Goal: Task Accomplishment & Management: Complete application form

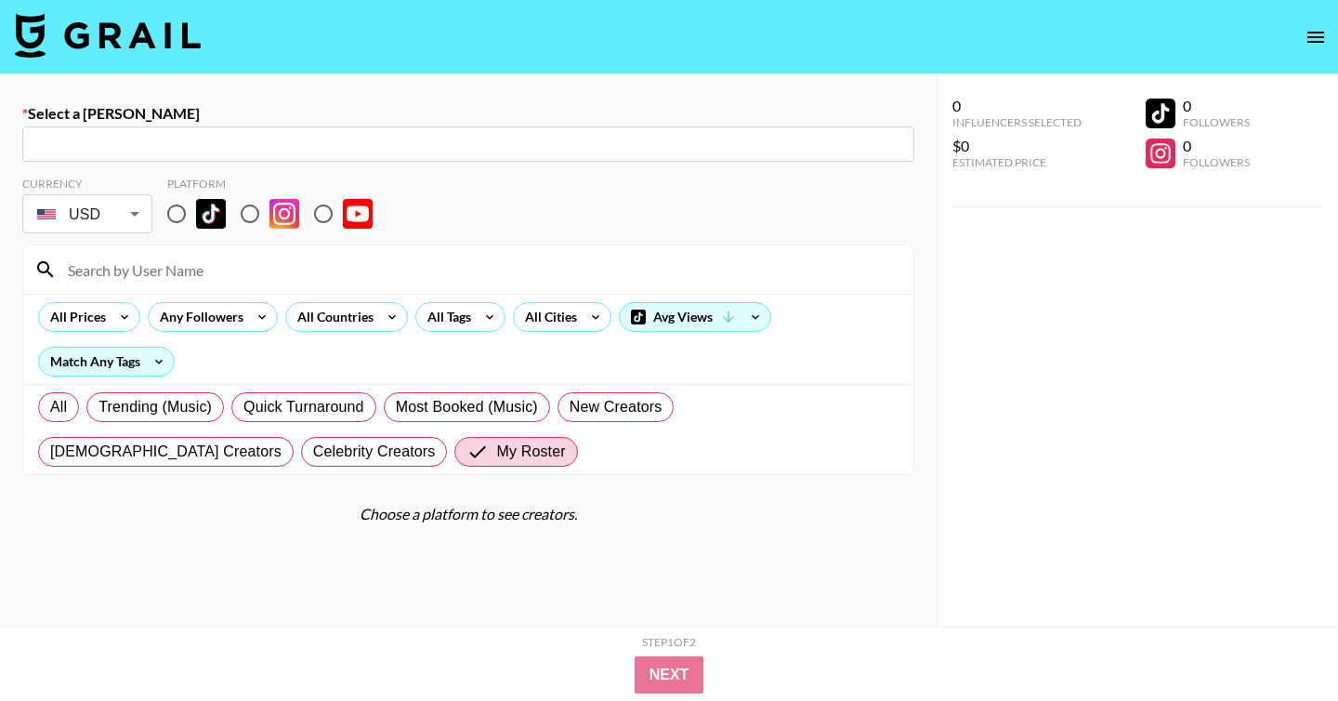
click at [582, 134] on input "text" at bounding box center [468, 144] width 870 height 21
paste input "[EMAIL_ADDRESS][DOMAIN_NAME]"
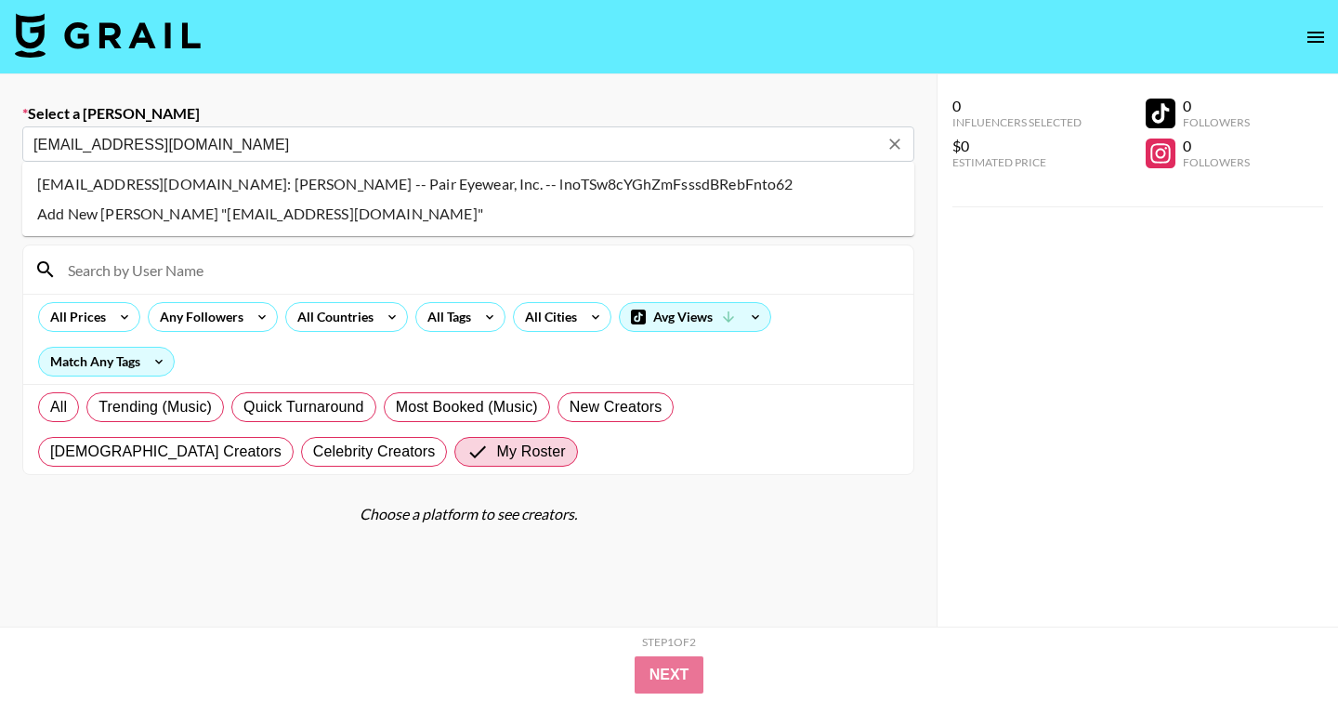
click at [497, 190] on li "rebeccaarendt@paireyewear.com: Rebecca Arendt -- Pair Eyewear, Inc. -- lnoTSw8c…" at bounding box center [468, 184] width 892 height 30
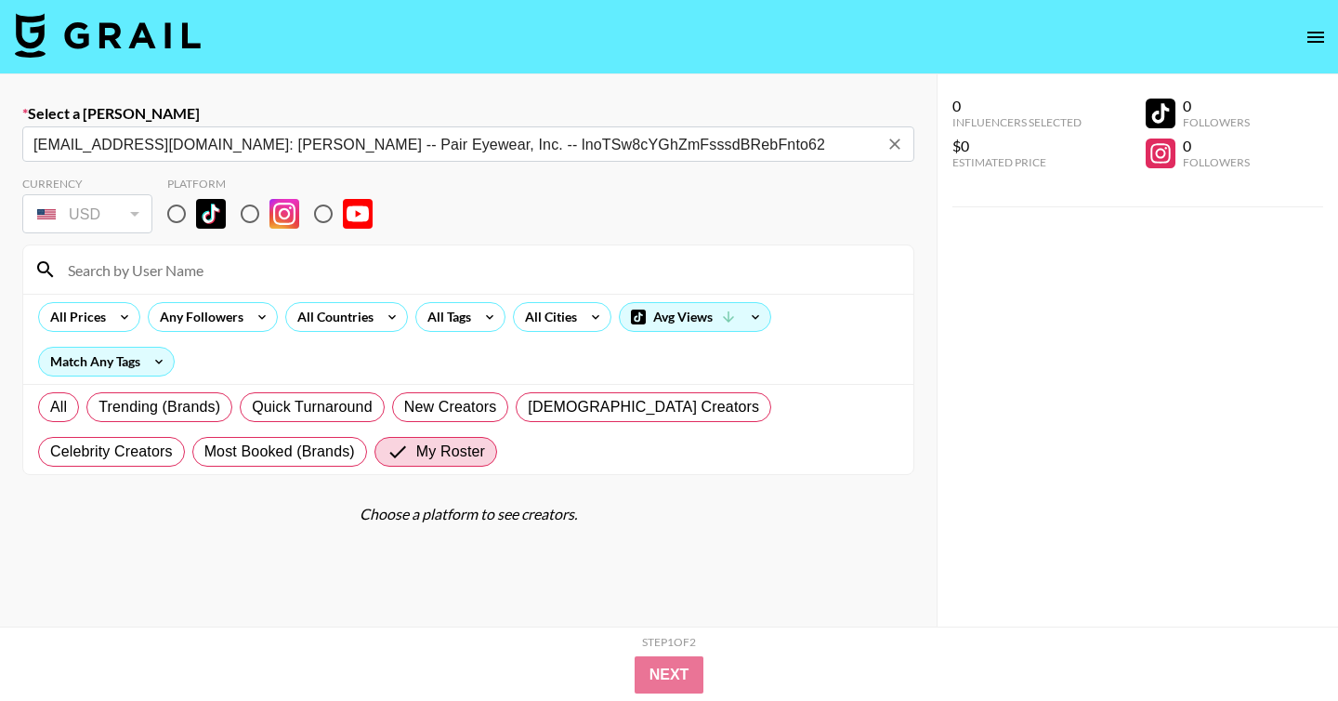
type input "rebeccaarendt@paireyewear.com: Rebecca Arendt -- Pair Eyewear, Inc. -- lnoTSw8c…"
click at [251, 213] on input "radio" at bounding box center [249, 213] width 39 height 39
radio input "true"
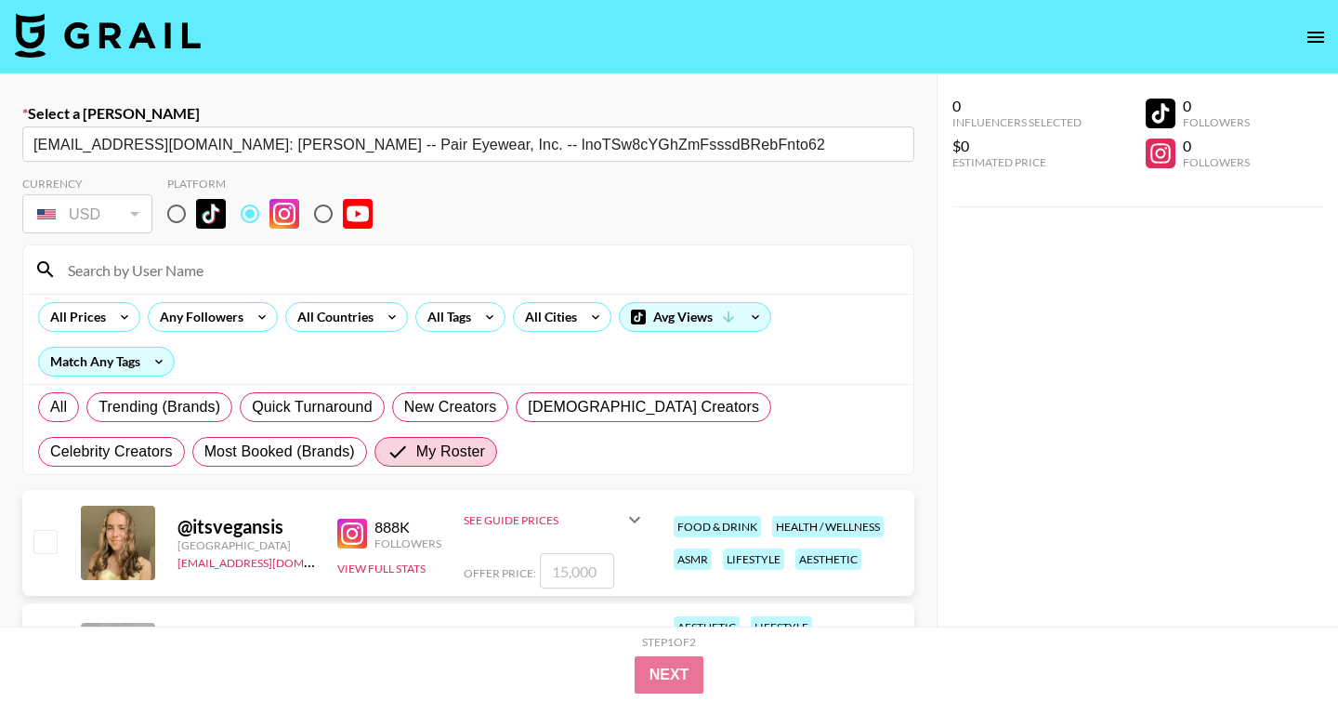
click at [258, 271] on input at bounding box center [480, 270] width 846 height 30
type input "bryanakay"
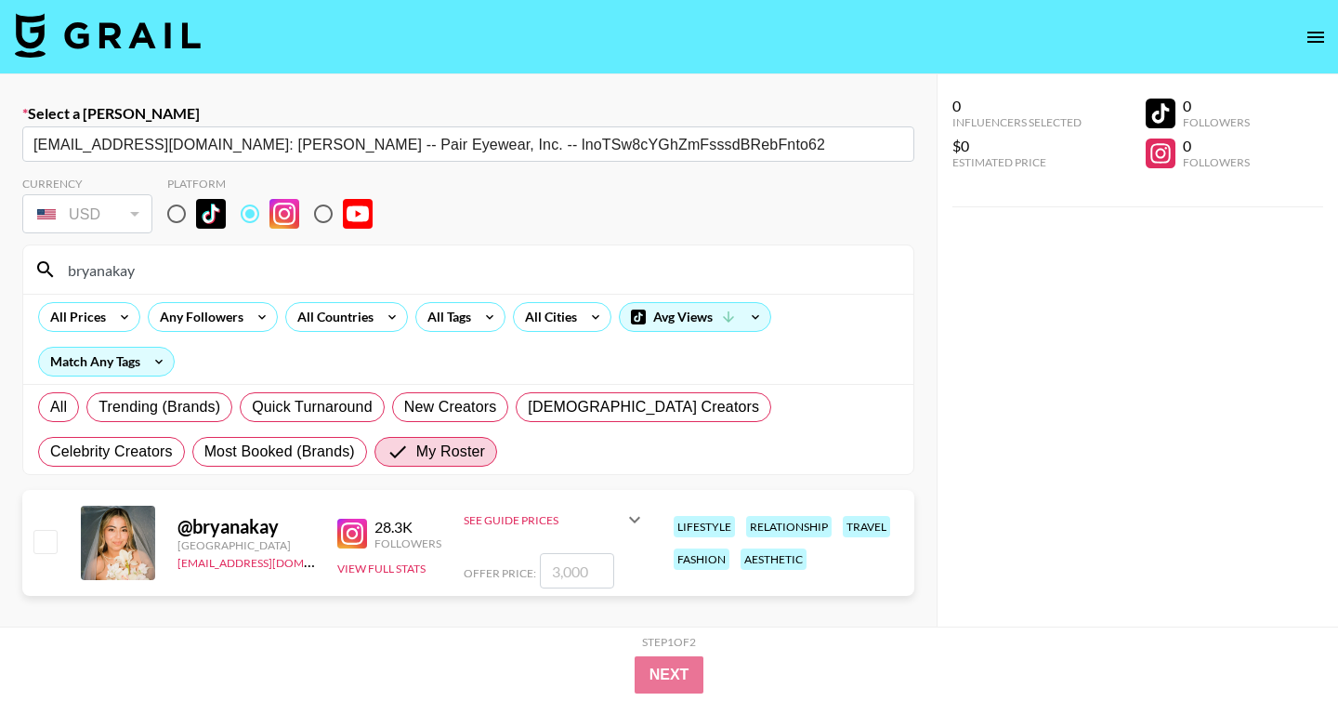
click at [40, 551] on input "checkbox" at bounding box center [44, 541] width 22 height 22
checkbox input "true"
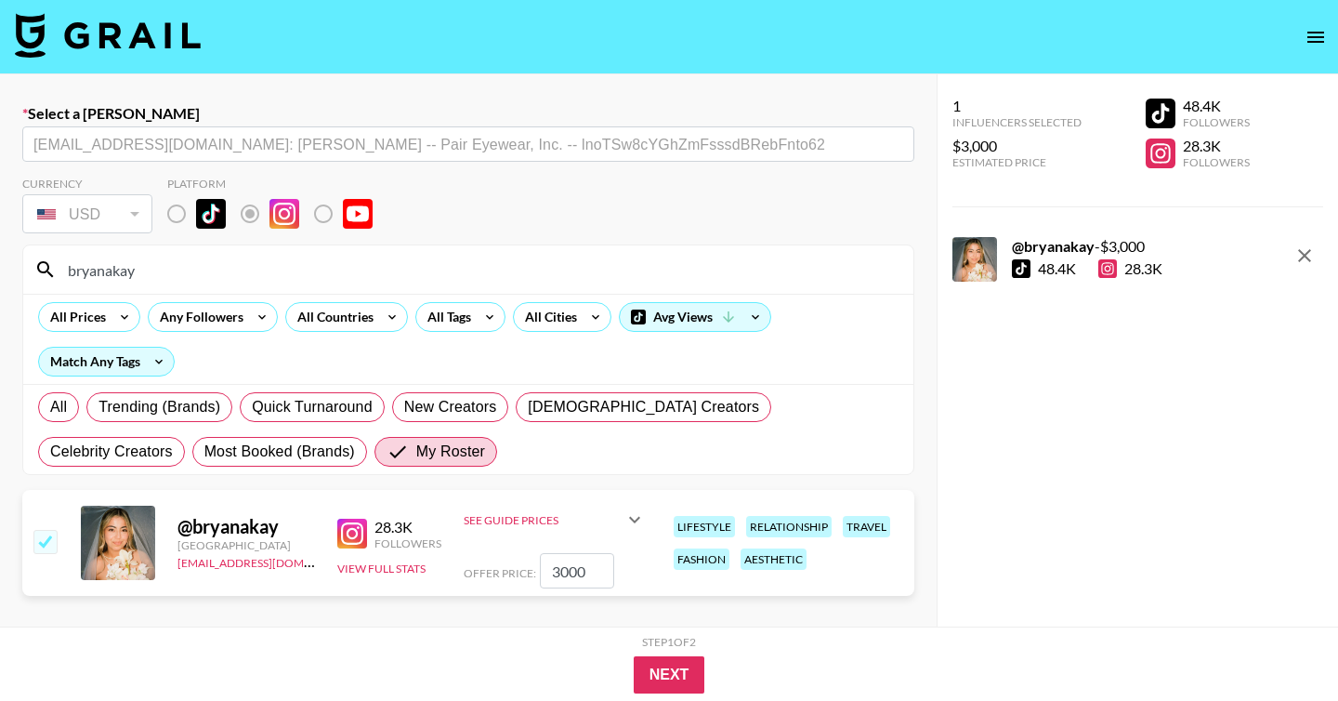
drag, startPoint x: 603, startPoint y: 571, endPoint x: 499, endPoint y: 570, distance: 104.1
click at [499, 570] on div "Offer Price: 3000" at bounding box center [555, 570] width 182 height 35
type input "1200"
click at [659, 668] on button "Next" at bounding box center [670, 674] width 72 height 37
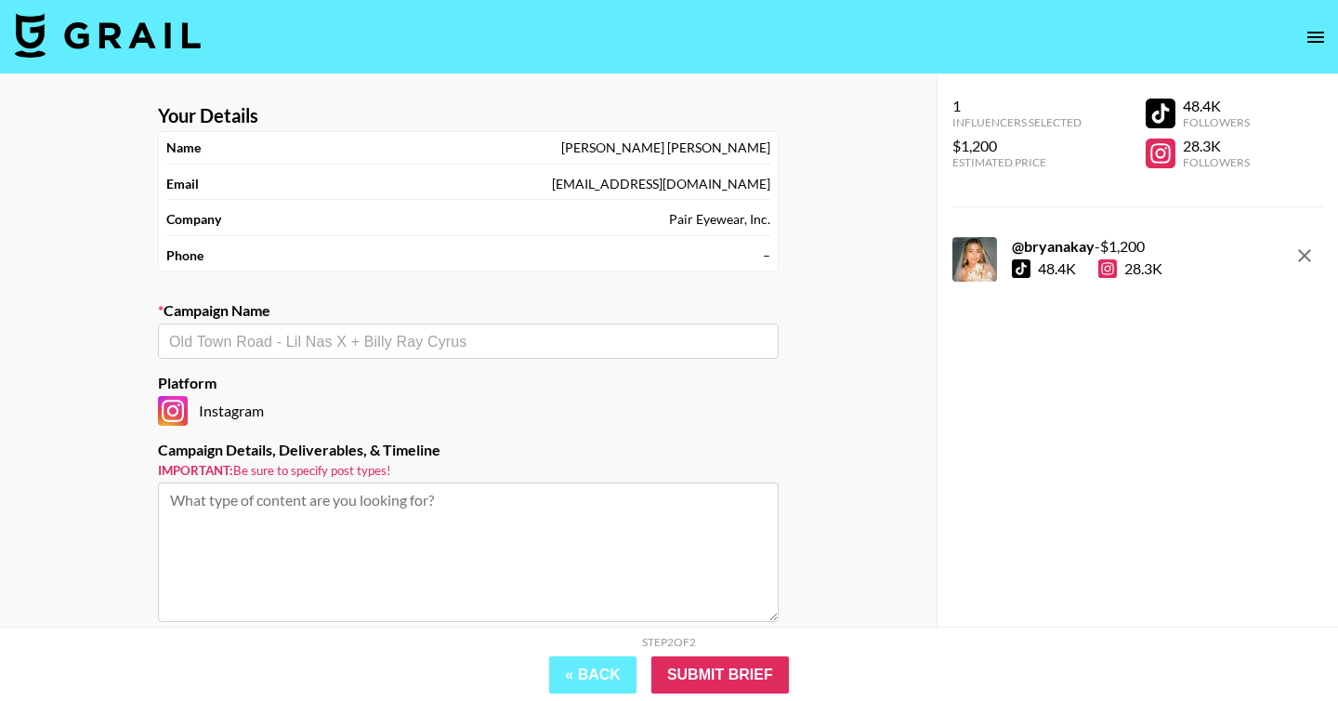
click at [420, 343] on input "text" at bounding box center [468, 341] width 598 height 21
click at [507, 385] on li "Add New Campaign: "Pair Eyewear | September"" at bounding box center [468, 381] width 621 height 30
type input "Pair Eyewear | September"
click at [261, 508] on textarea at bounding box center [468, 551] width 621 height 139
paste textarea "Deliverable:​ (1x) ​Dedicated IG Reel 30-45​s Product:​ Frames (valued at $200)…"
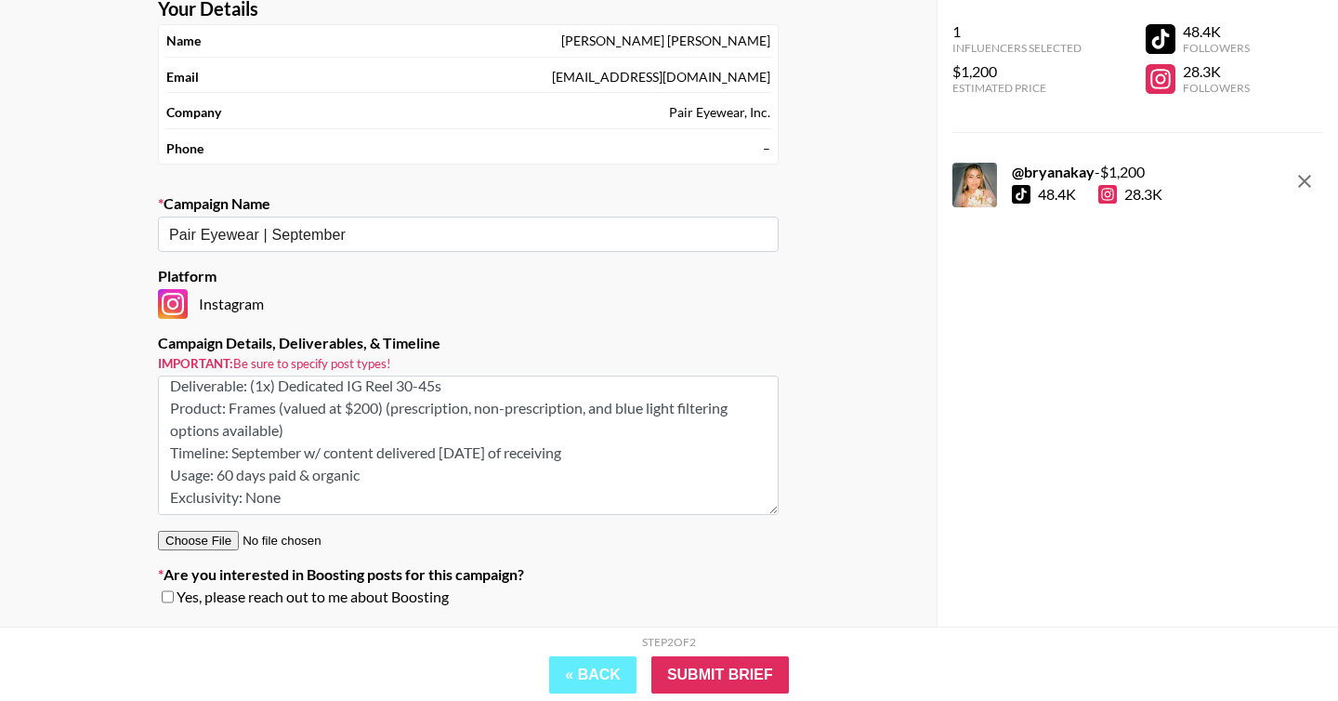
scroll to position [161, 0]
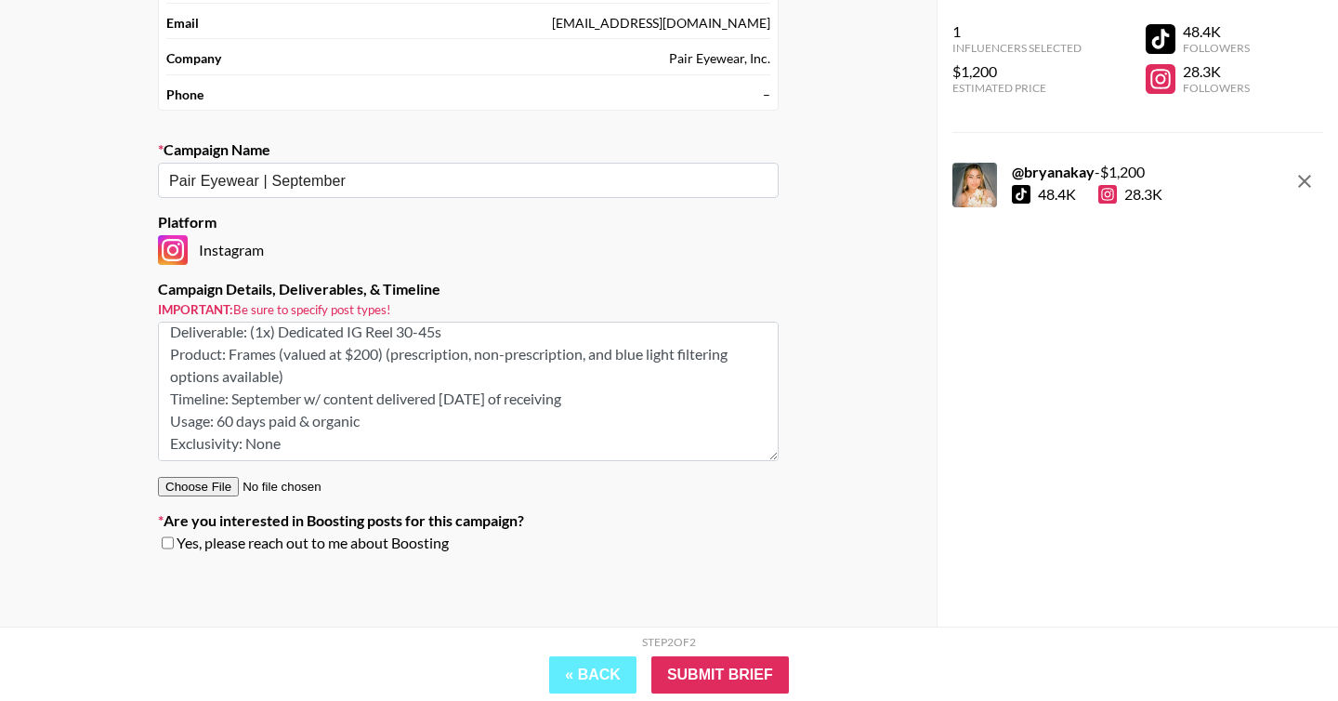
type textarea "Deliverable:​ (1x) ​Dedicated IG Reel 30-45​s Product:​ Frames (valued at $200)…"
click at [172, 544] on input "checkbox" at bounding box center [168, 542] width 12 height 13
checkbox input "true"
click at [693, 656] on input "Submit Brief" at bounding box center [720, 674] width 138 height 37
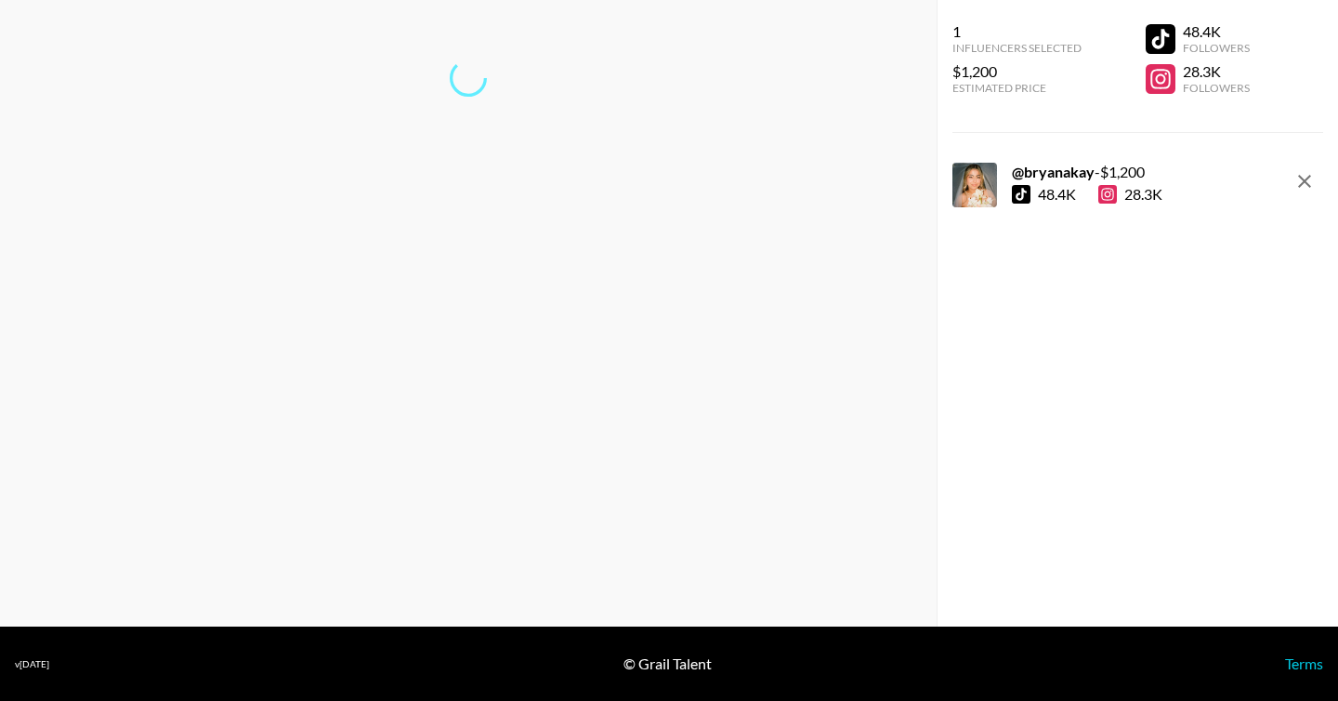
scroll to position [74, 0]
click at [480, 132] on link "Return to dashboard..." at bounding box center [468, 139] width 141 height 18
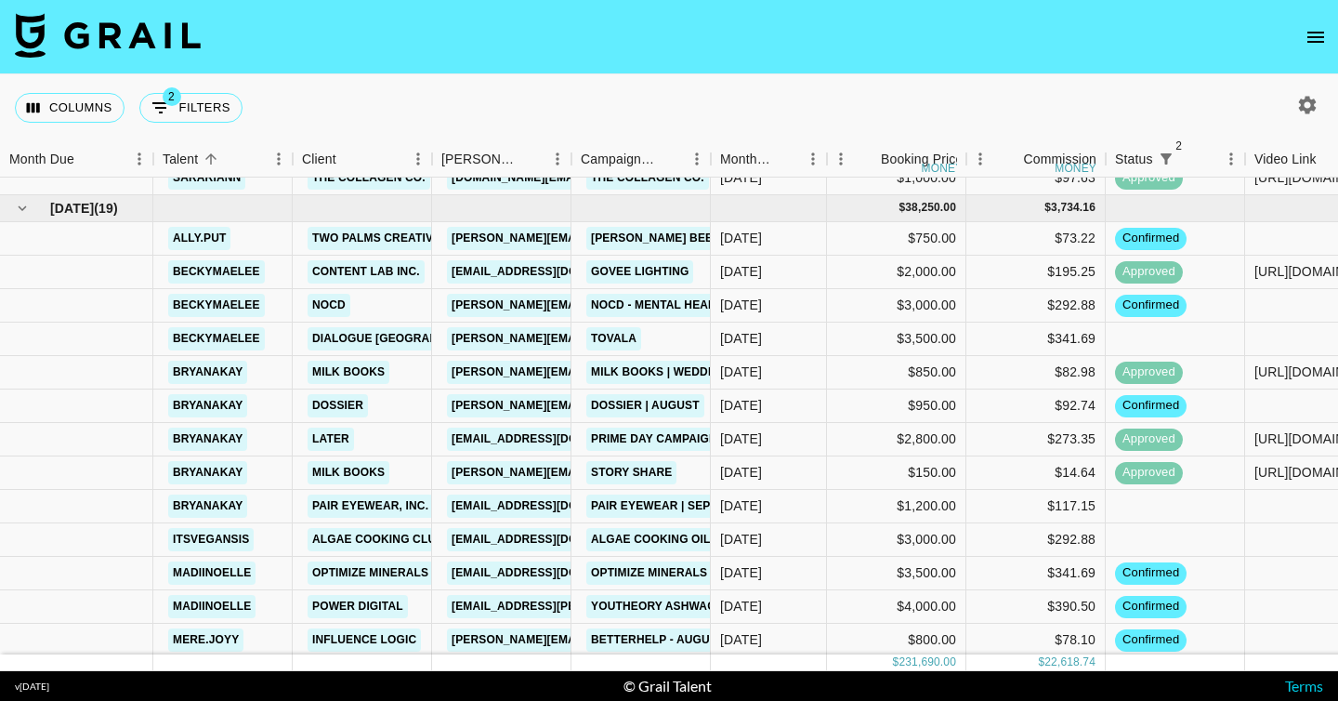
scroll to position [1687, 0]
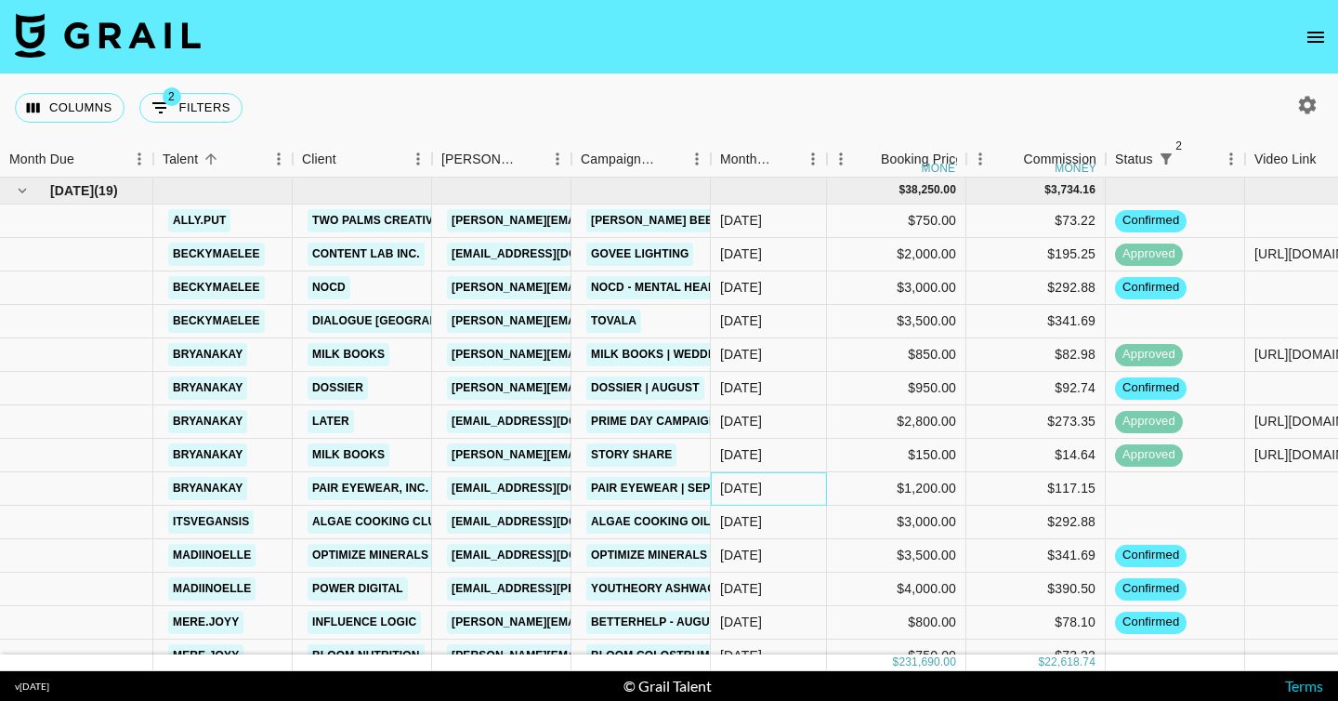
click at [794, 489] on div "[DATE]" at bounding box center [769, 488] width 116 height 33
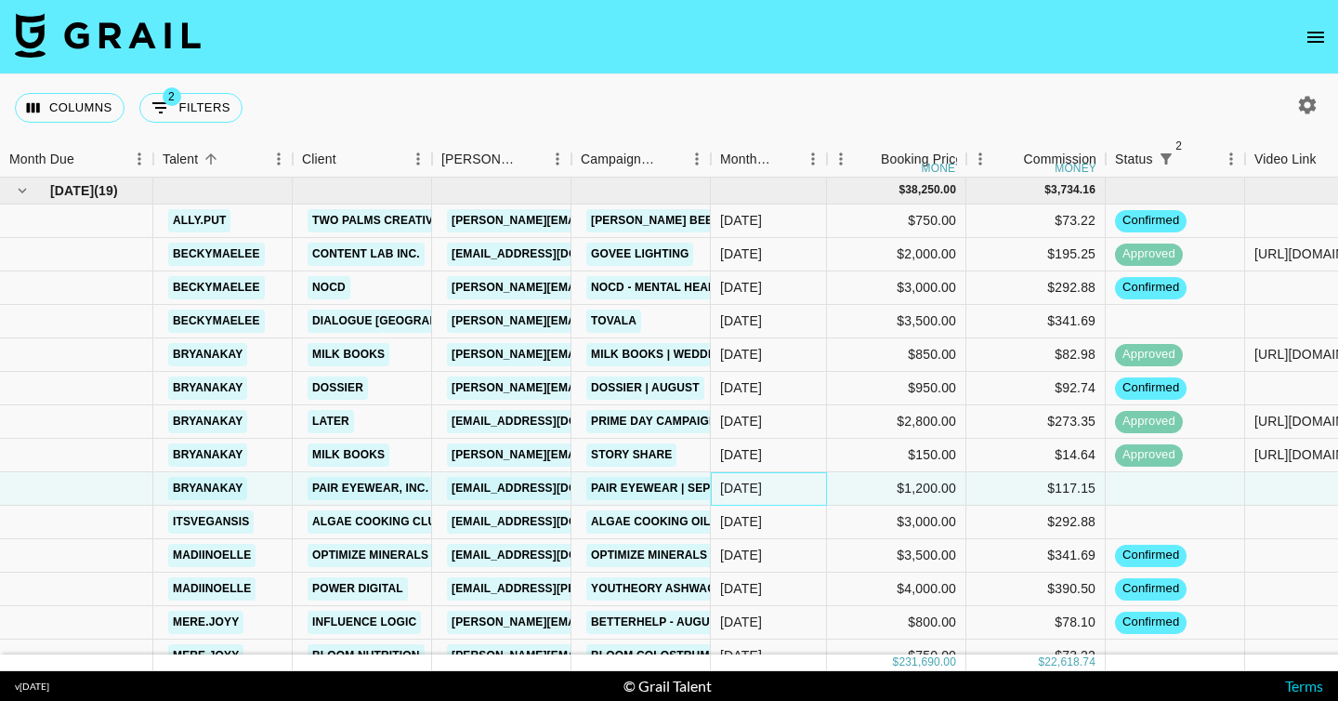
click at [794, 489] on div "[DATE]" at bounding box center [769, 488] width 116 height 33
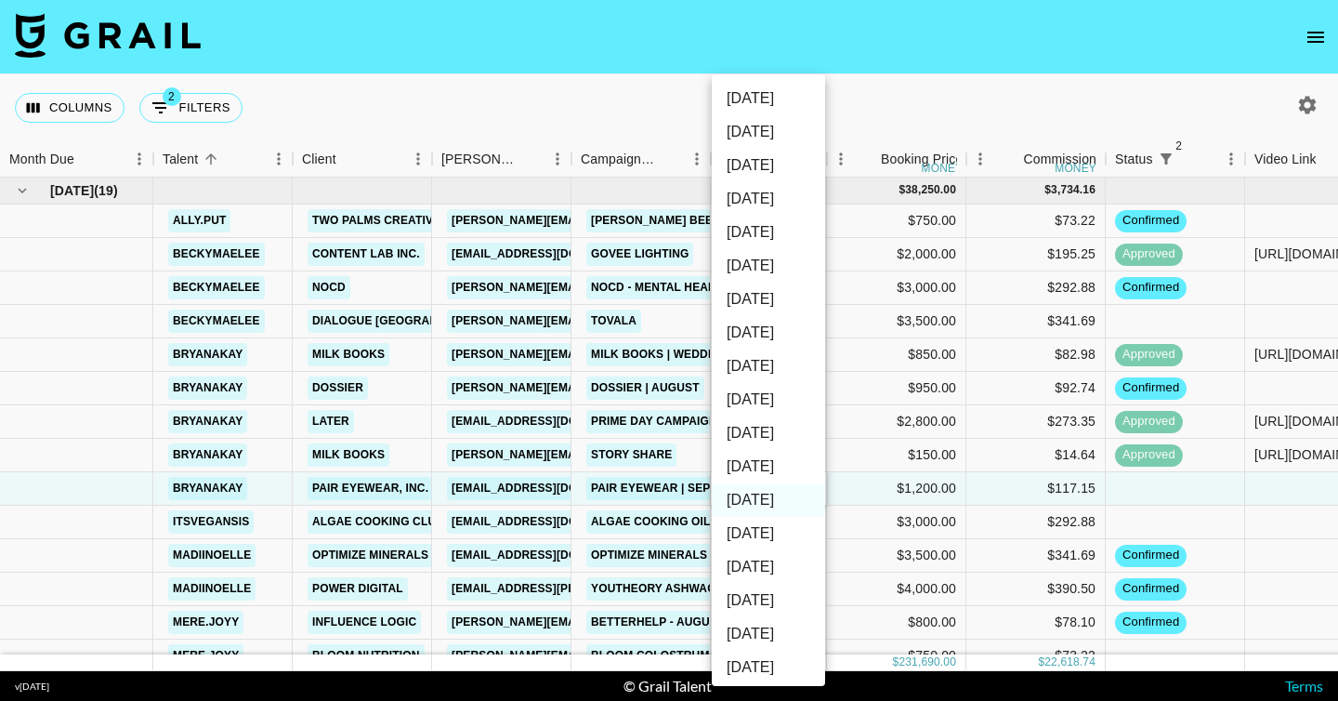
click at [784, 471] on li "[DATE]" at bounding box center [768, 466] width 113 height 33
type input "[DATE]"
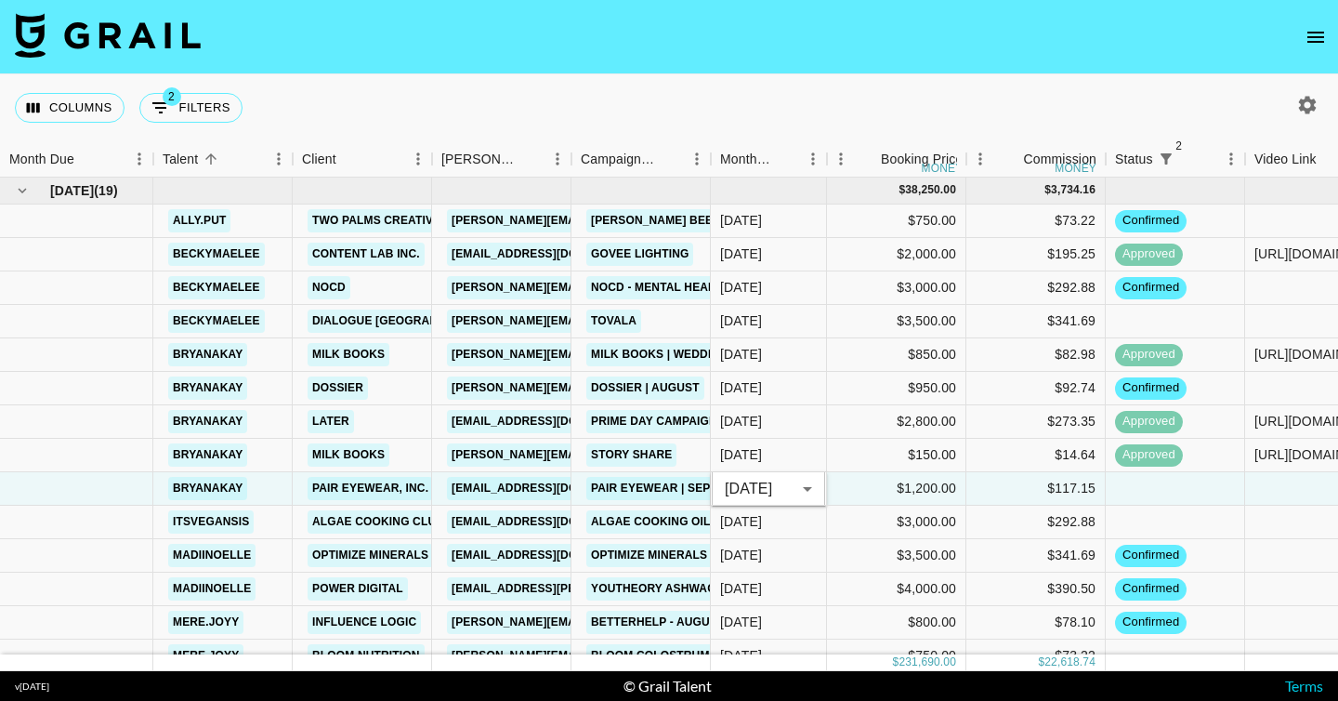
click at [810, 88] on div "Columns 2 Filters + Booking" at bounding box center [669, 107] width 1338 height 67
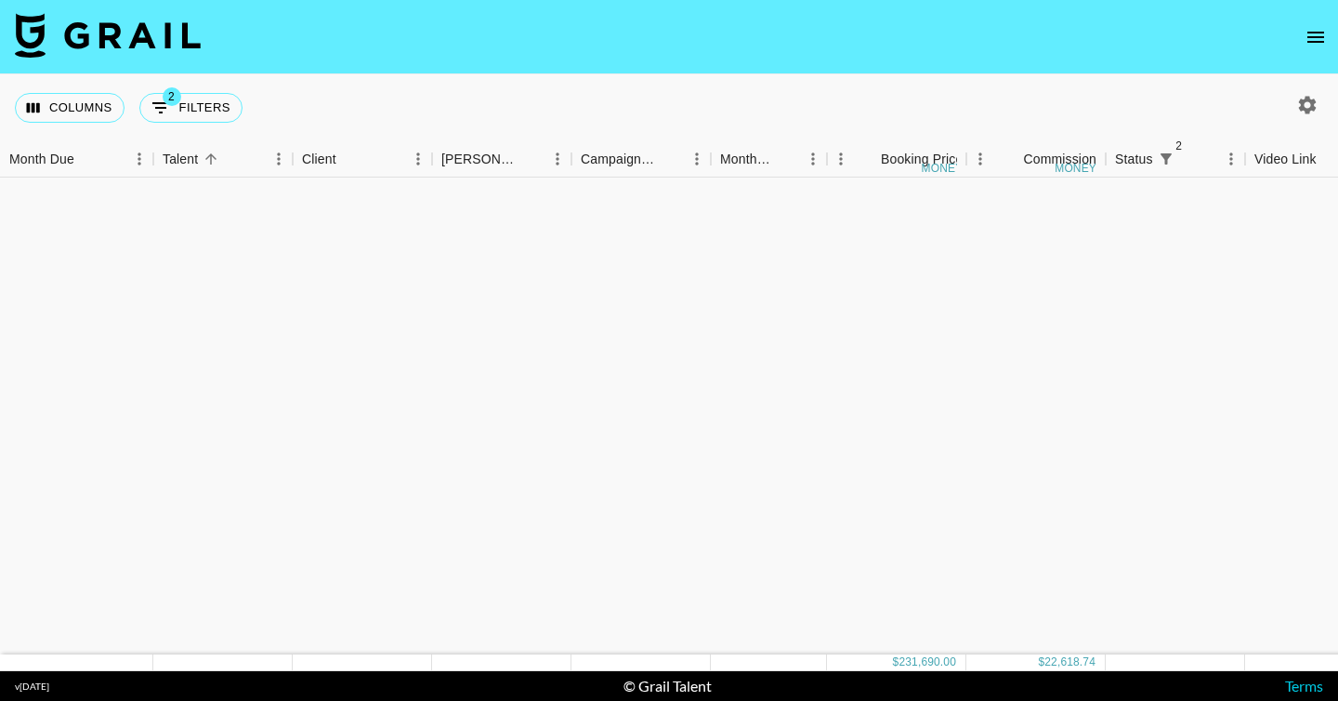
scroll to position [0, 0]
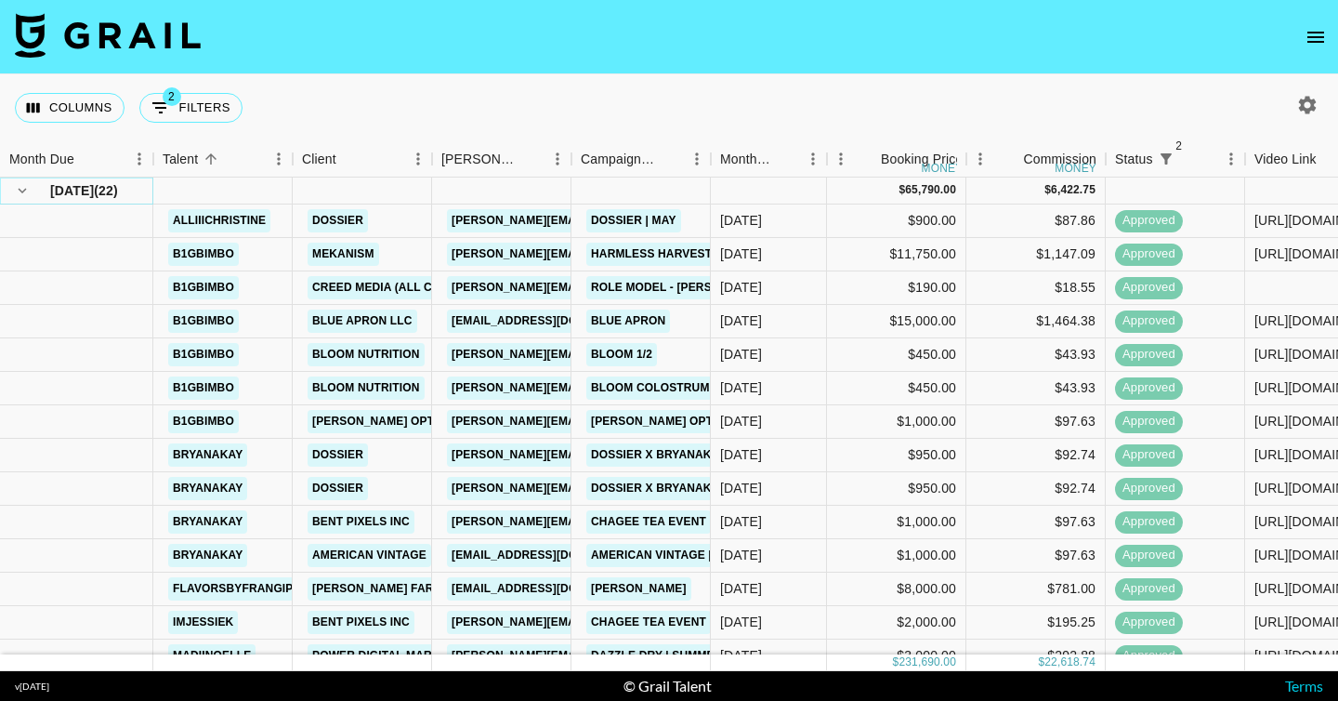
click at [24, 191] on icon "hide children" at bounding box center [23, 191] width 8 height 6
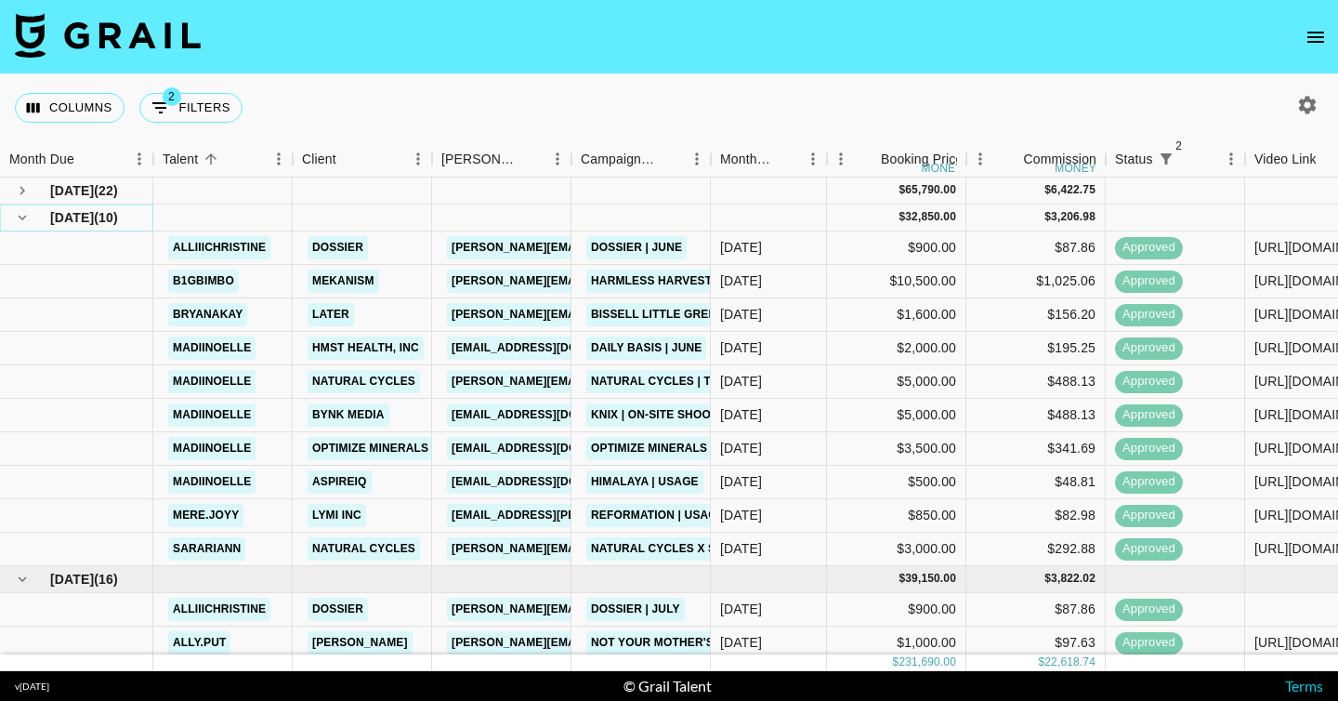
click at [22, 224] on icon "hide children" at bounding box center [22, 217] width 17 height 17
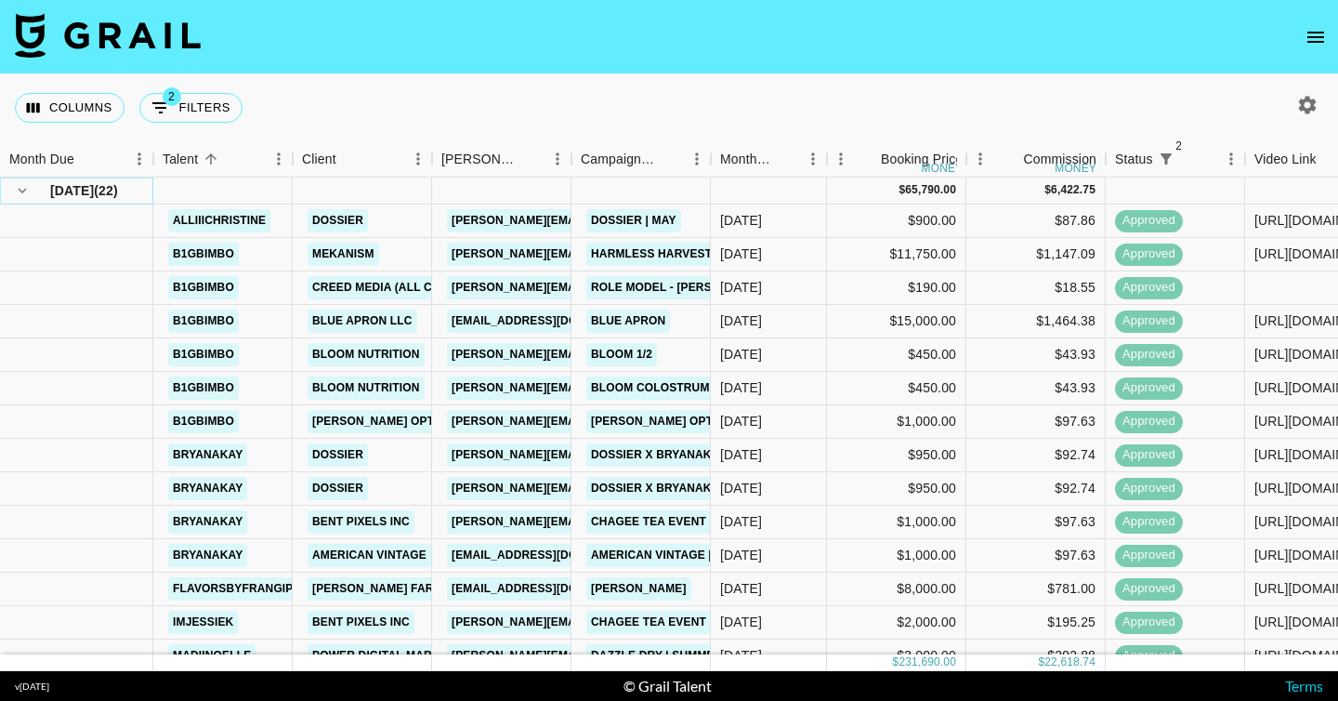
click at [24, 192] on icon "hide children" at bounding box center [22, 190] width 17 height 17
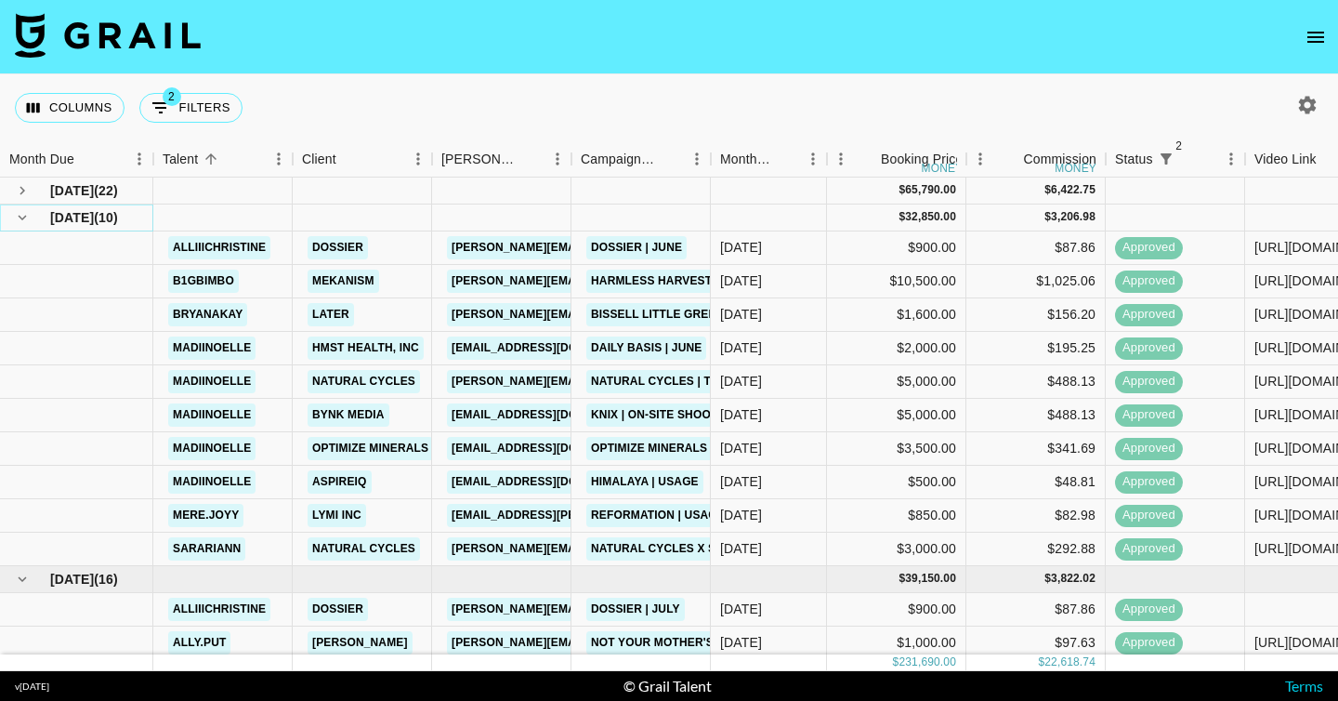
click at [24, 223] on icon "hide children" at bounding box center [22, 217] width 17 height 17
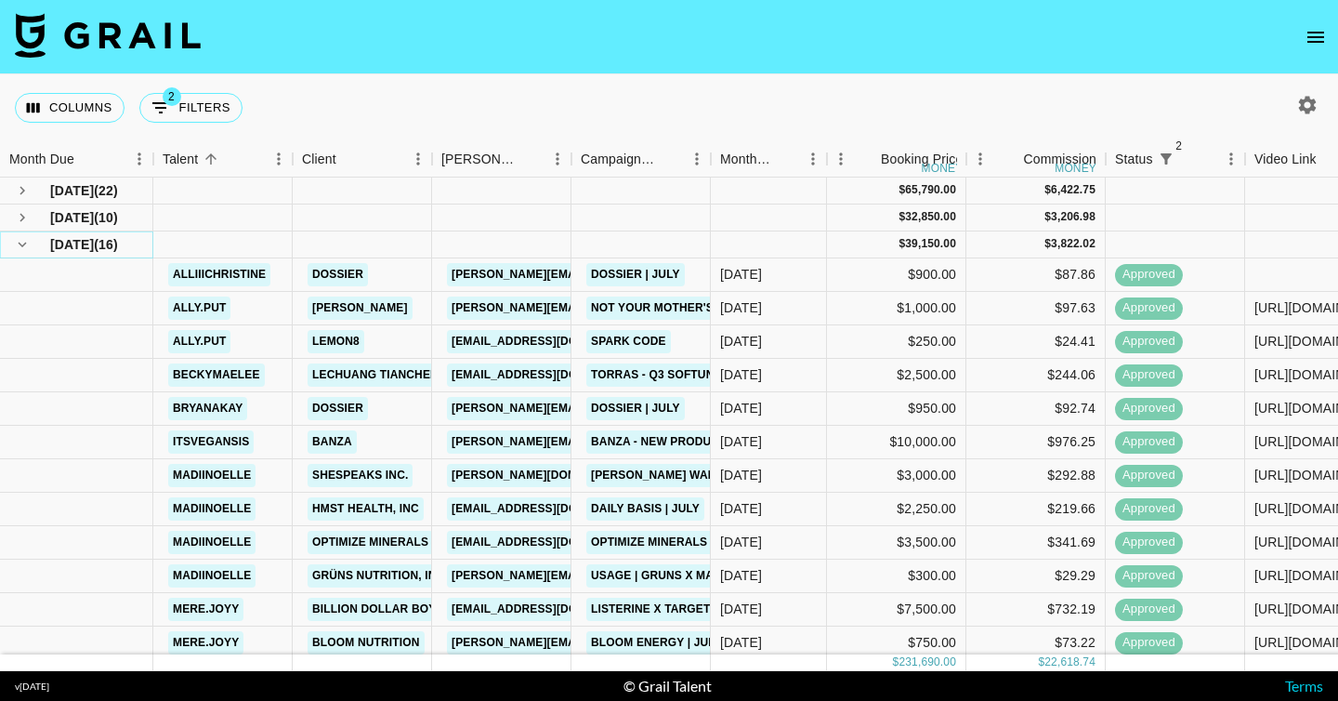
click at [25, 246] on icon "hide children" at bounding box center [22, 244] width 17 height 17
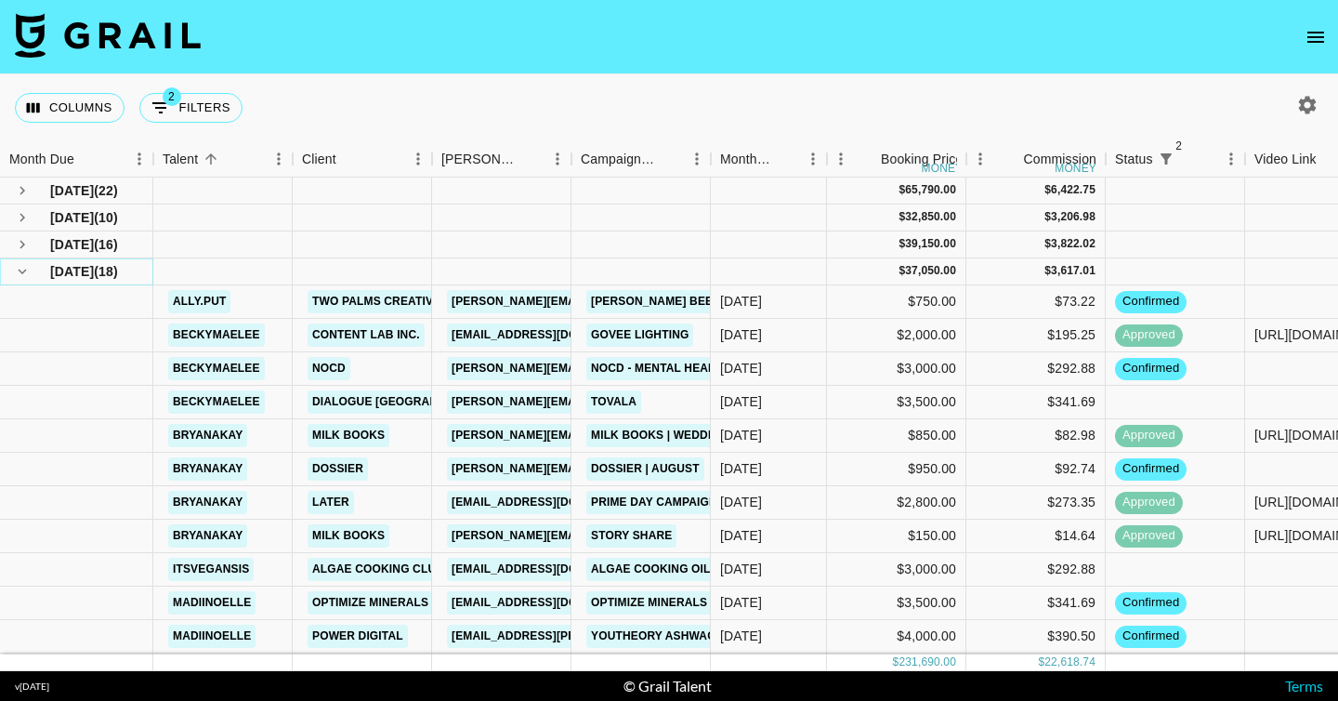
click at [26, 274] on icon "hide children" at bounding box center [22, 271] width 17 height 17
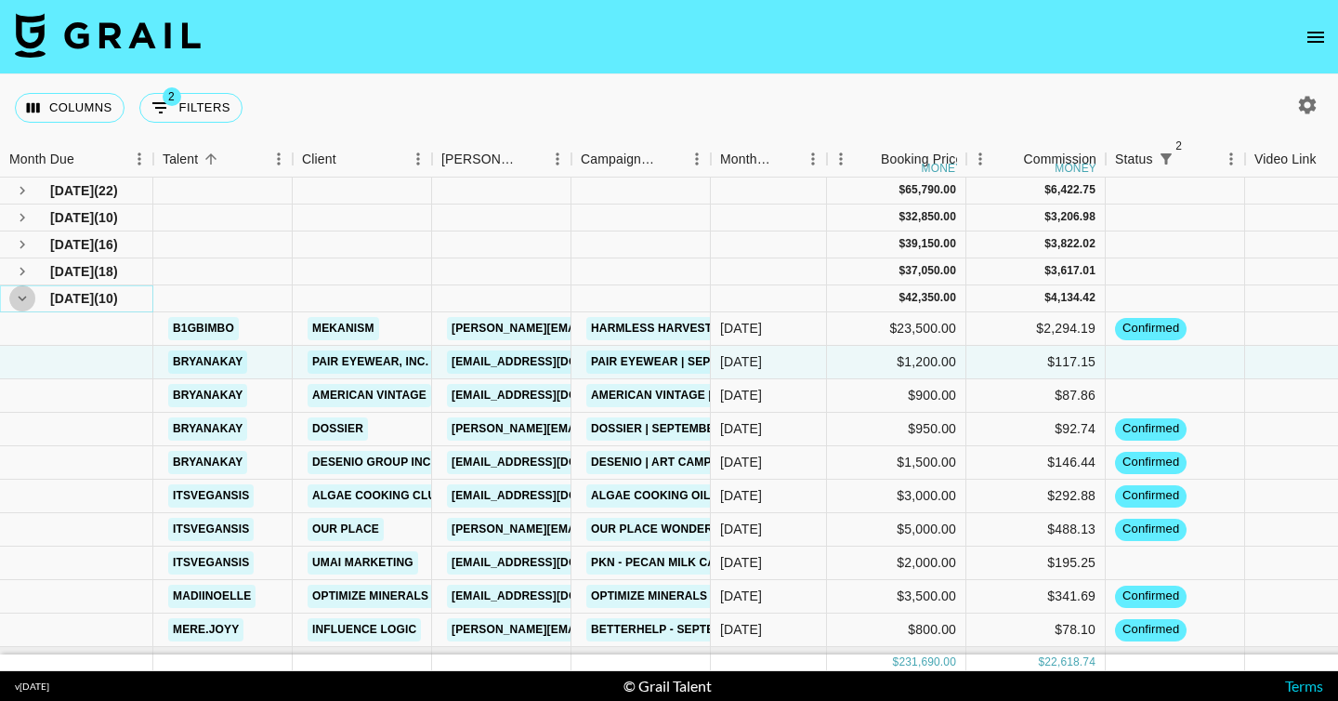
click at [23, 303] on icon "hide children" at bounding box center [22, 298] width 17 height 17
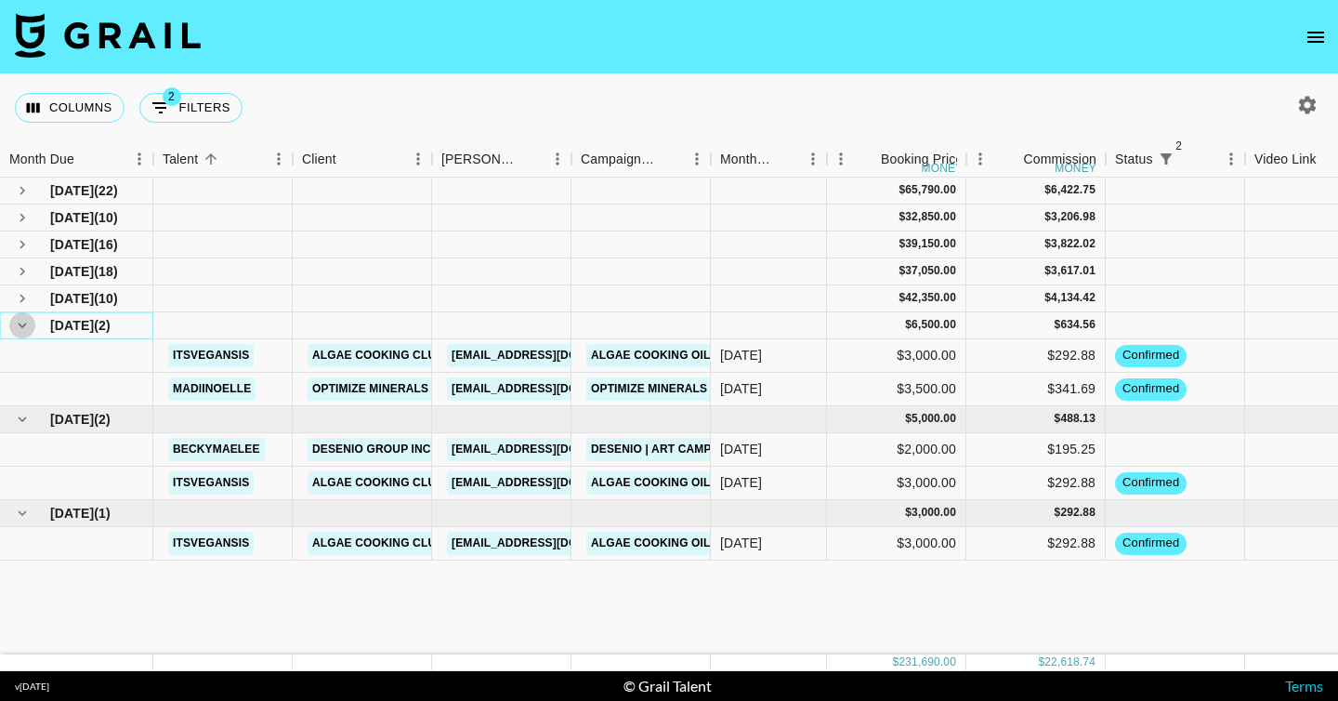
click at [22, 326] on icon "hide children" at bounding box center [23, 325] width 8 height 6
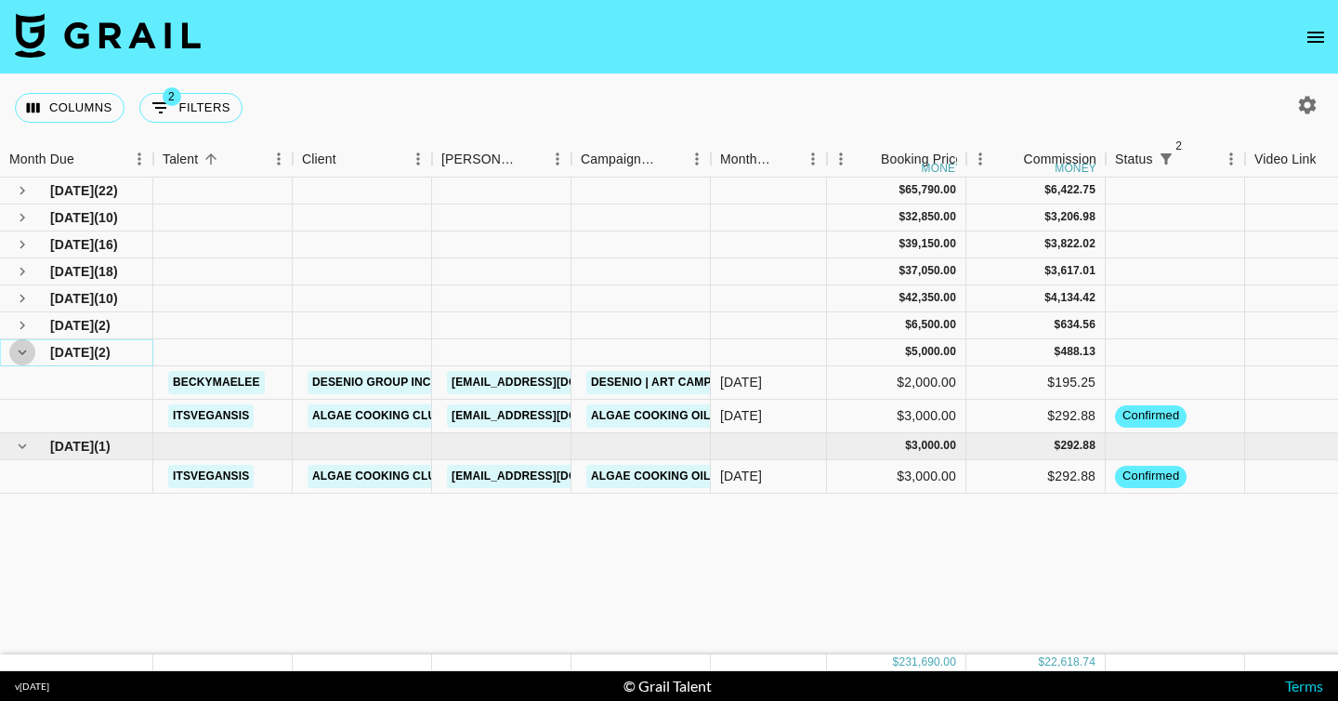
click at [25, 354] on icon "hide children" at bounding box center [22, 352] width 17 height 17
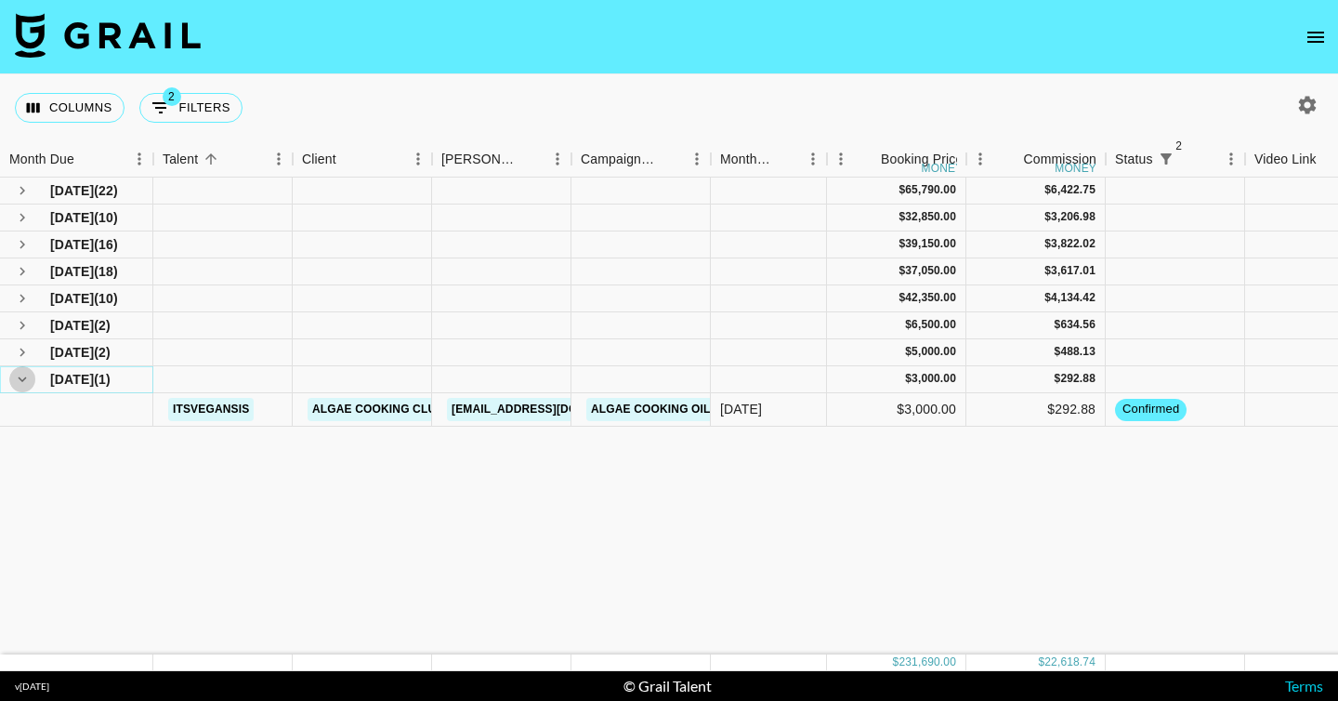
click at [24, 375] on icon "hide children" at bounding box center [22, 379] width 17 height 17
